Goal: Navigation & Orientation: Find specific page/section

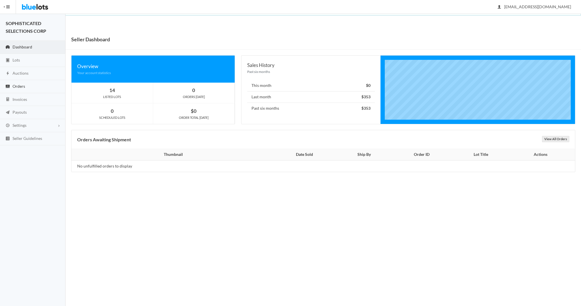
click at [22, 85] on span "Orders" at bounding box center [19, 86] width 13 height 5
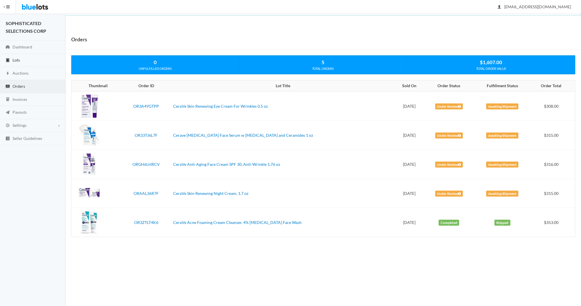
click at [22, 57] on link "Lots" at bounding box center [33, 60] width 66 height 13
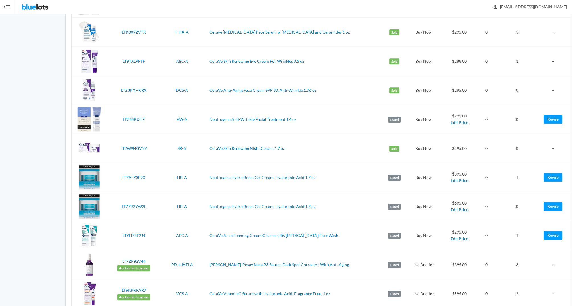
scroll to position [312, 0]
